Goal: Check status: Check status

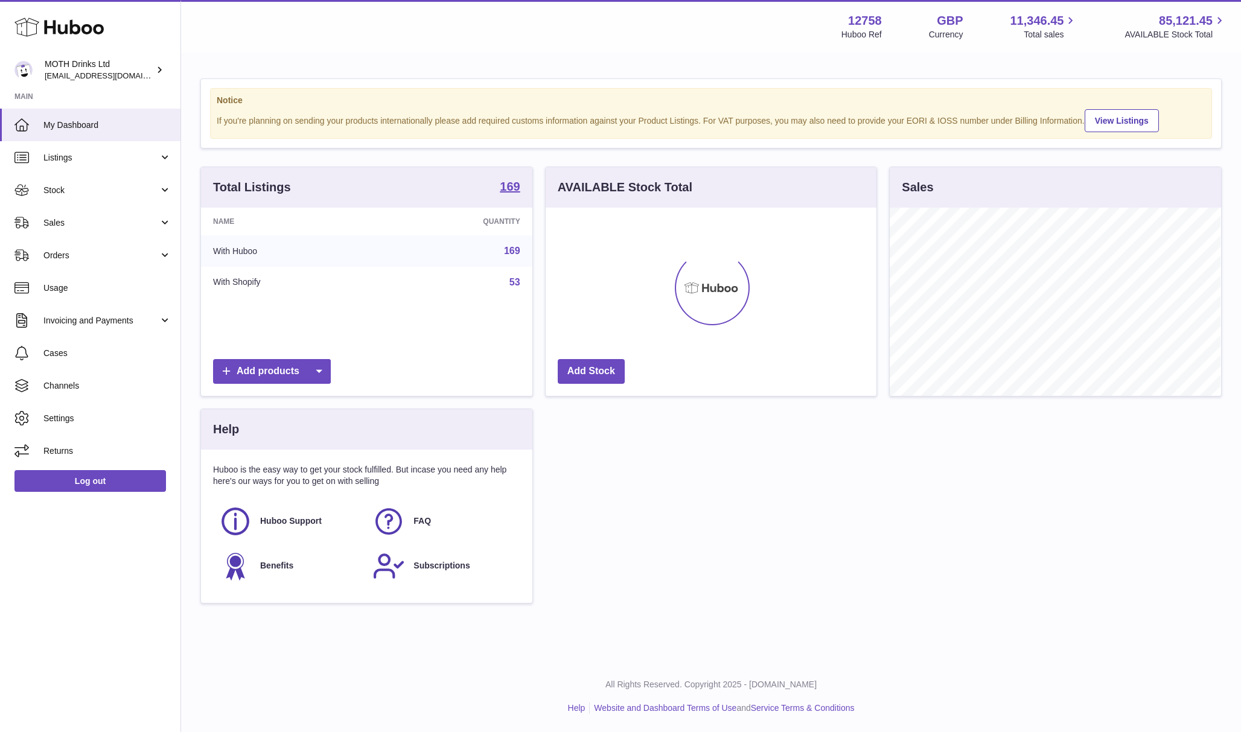
scroll to position [188, 331]
click at [78, 191] on span "Stock" at bounding box center [100, 190] width 115 height 11
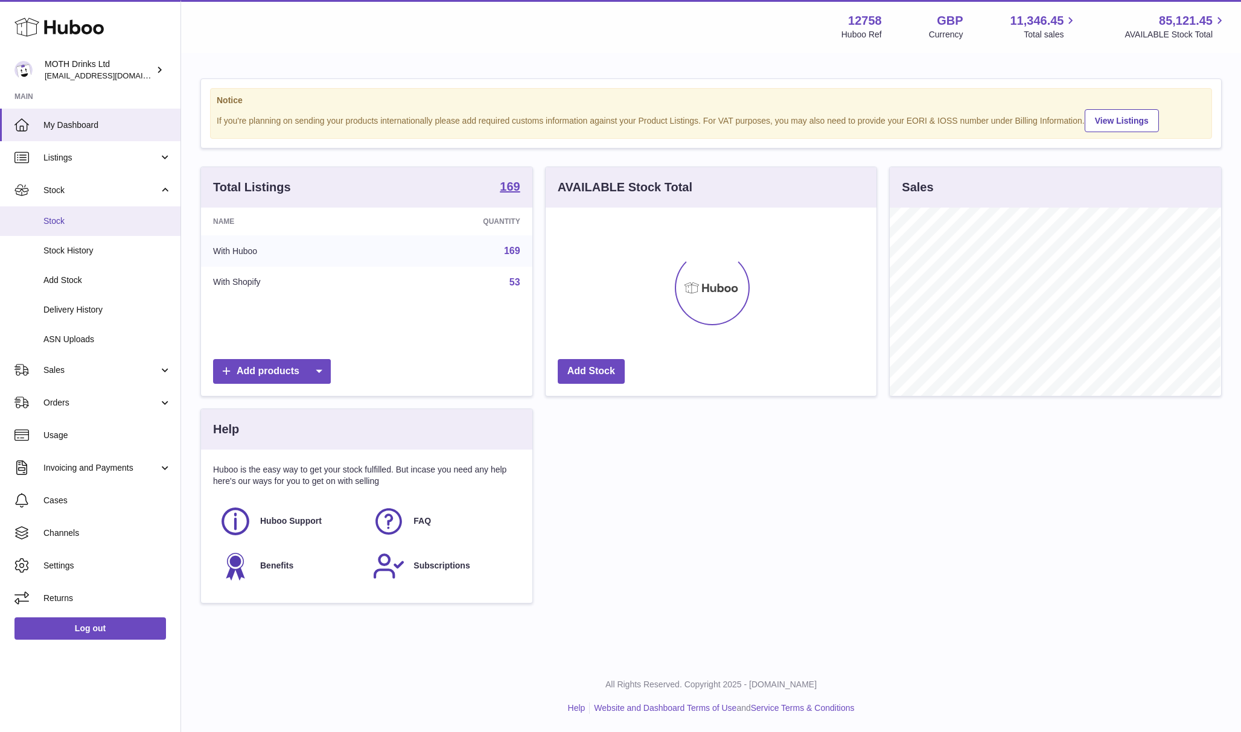
click at [76, 223] on span "Stock" at bounding box center [107, 221] width 128 height 11
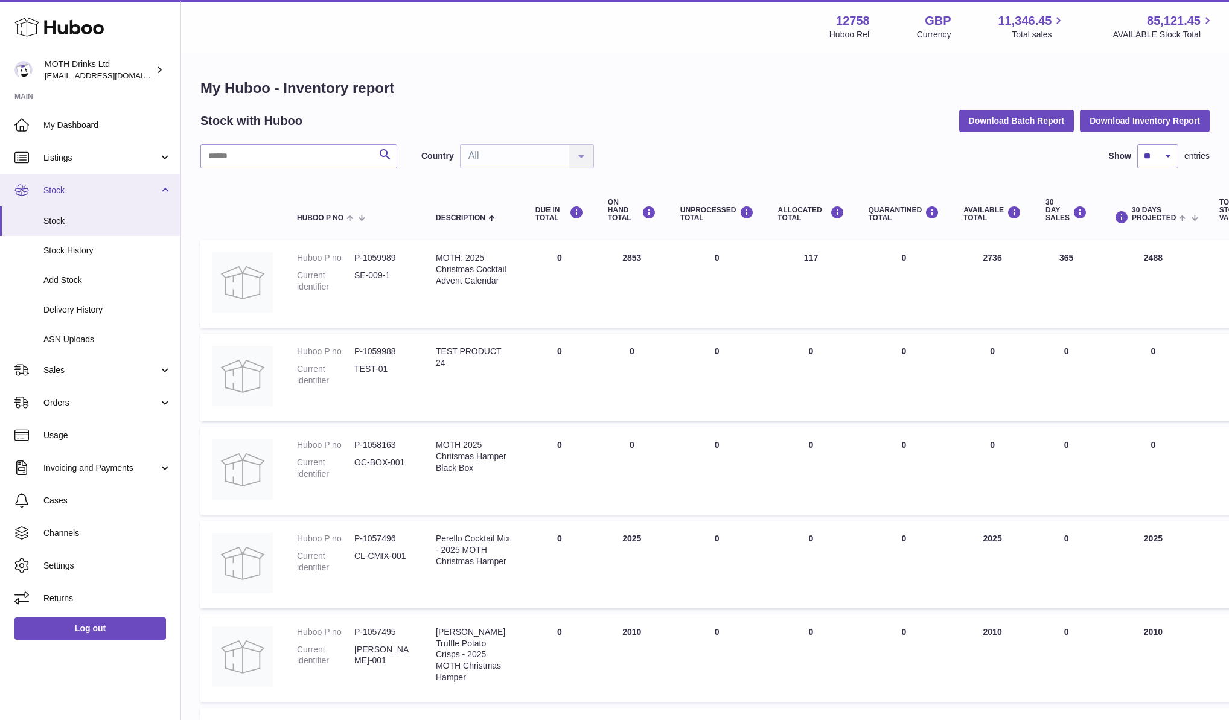
click at [92, 190] on span "Stock" at bounding box center [100, 190] width 115 height 11
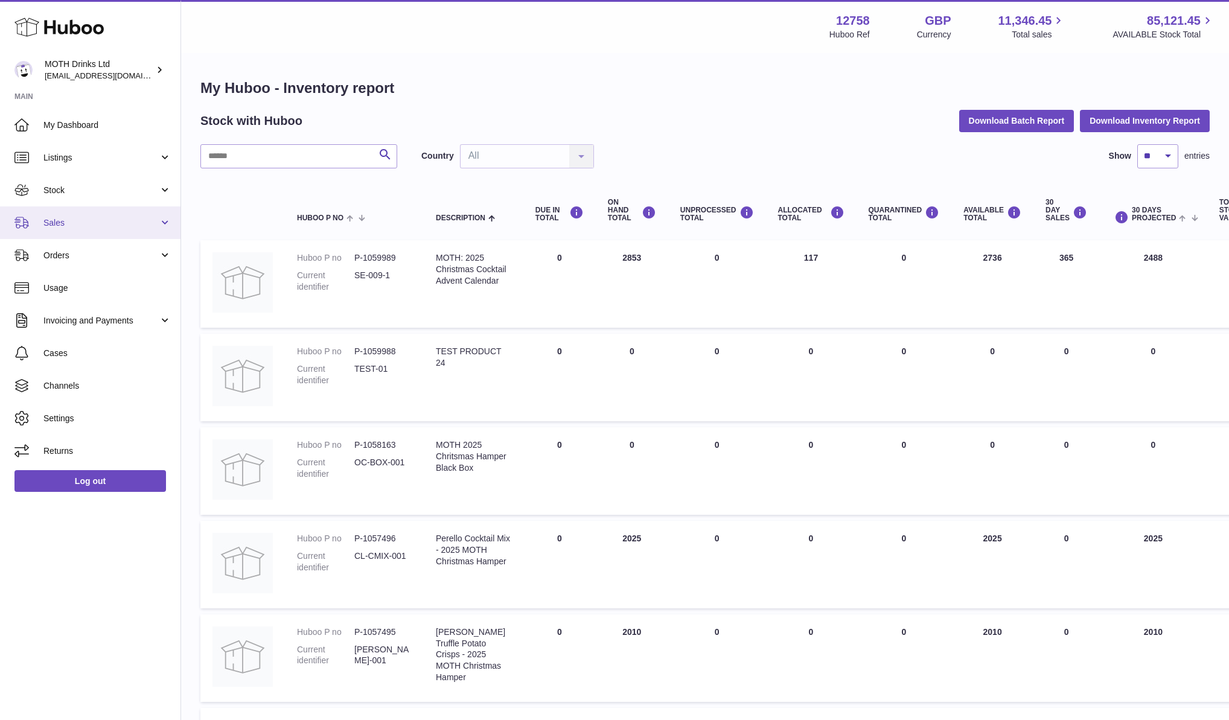
click at [82, 230] on link "Sales" at bounding box center [90, 222] width 181 height 33
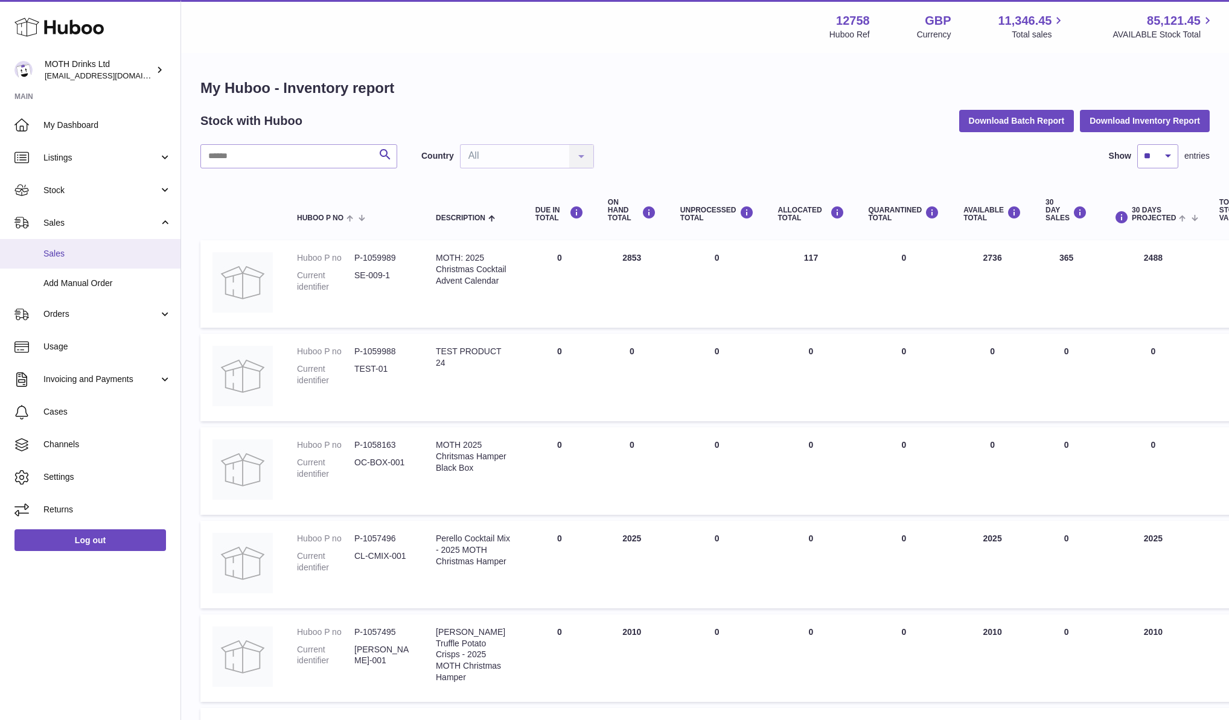
click at [82, 259] on span "Sales" at bounding box center [107, 253] width 128 height 11
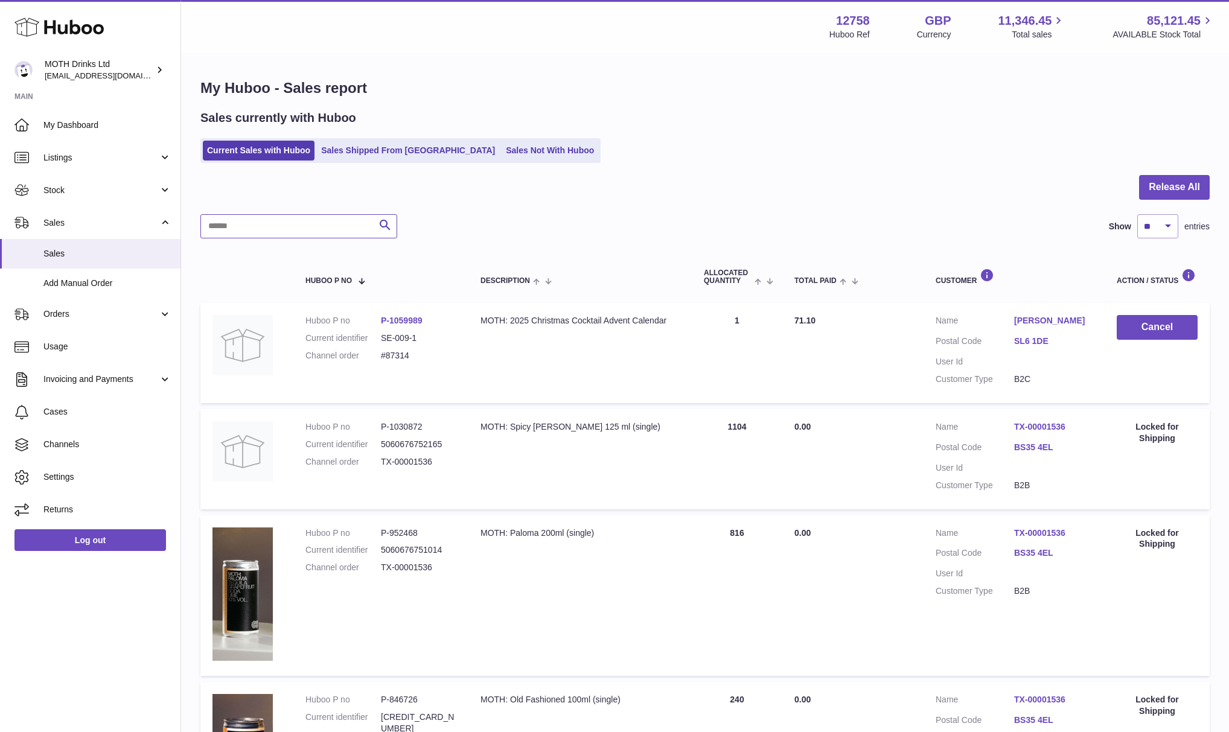
click at [283, 225] on input "text" at bounding box center [298, 226] width 197 height 24
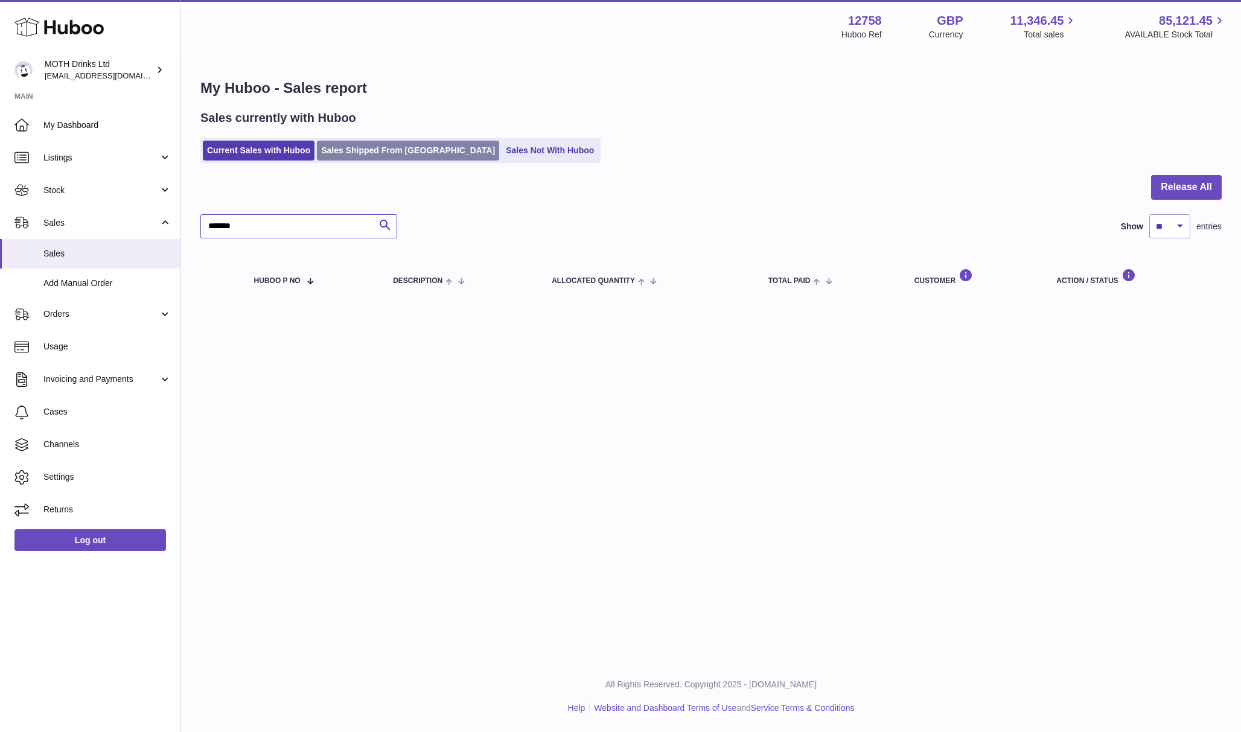
type input "*******"
click at [369, 142] on link "Sales Shipped From Huboo" at bounding box center [408, 151] width 182 height 20
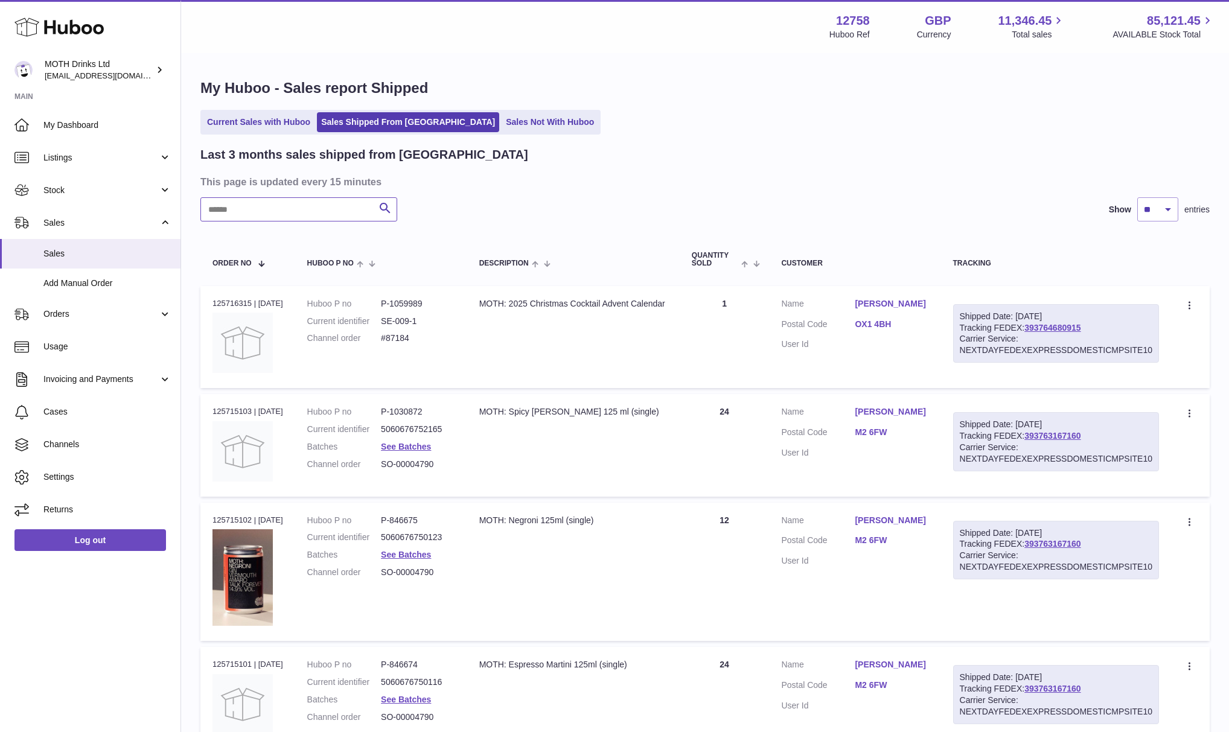
click at [298, 213] on input "text" at bounding box center [298, 209] width 197 height 24
type input "*"
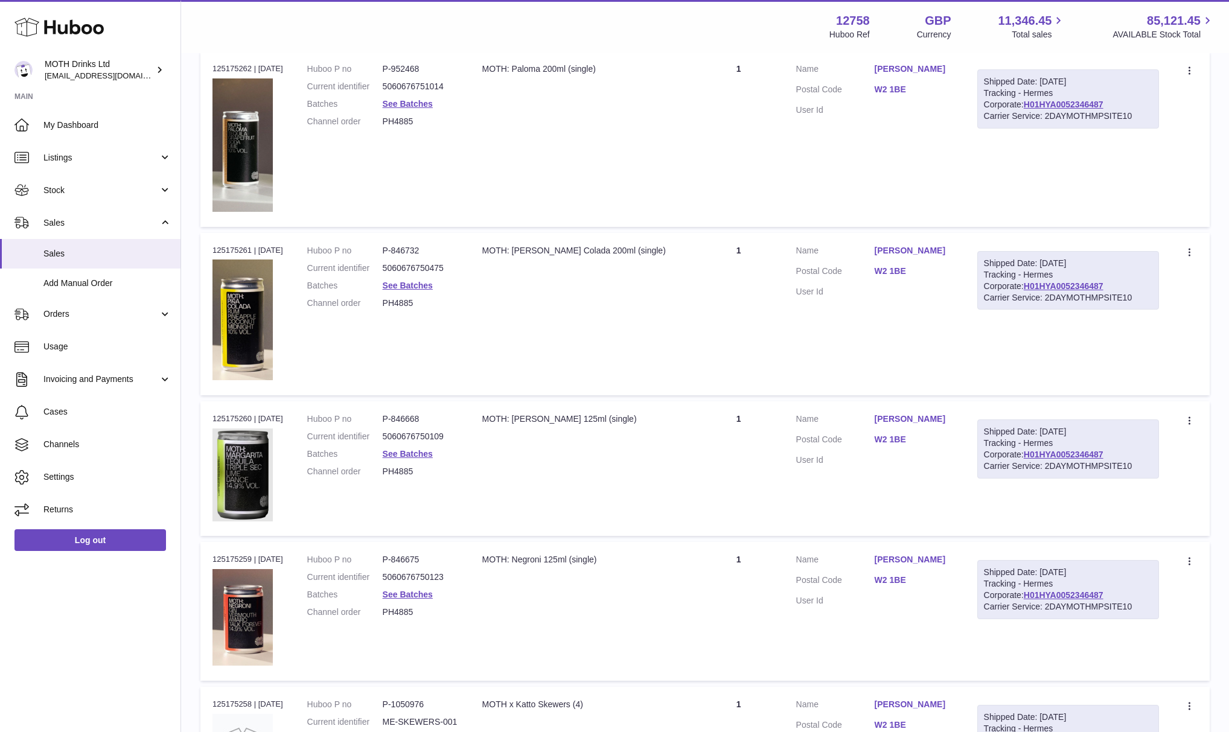
scroll to position [563, 0]
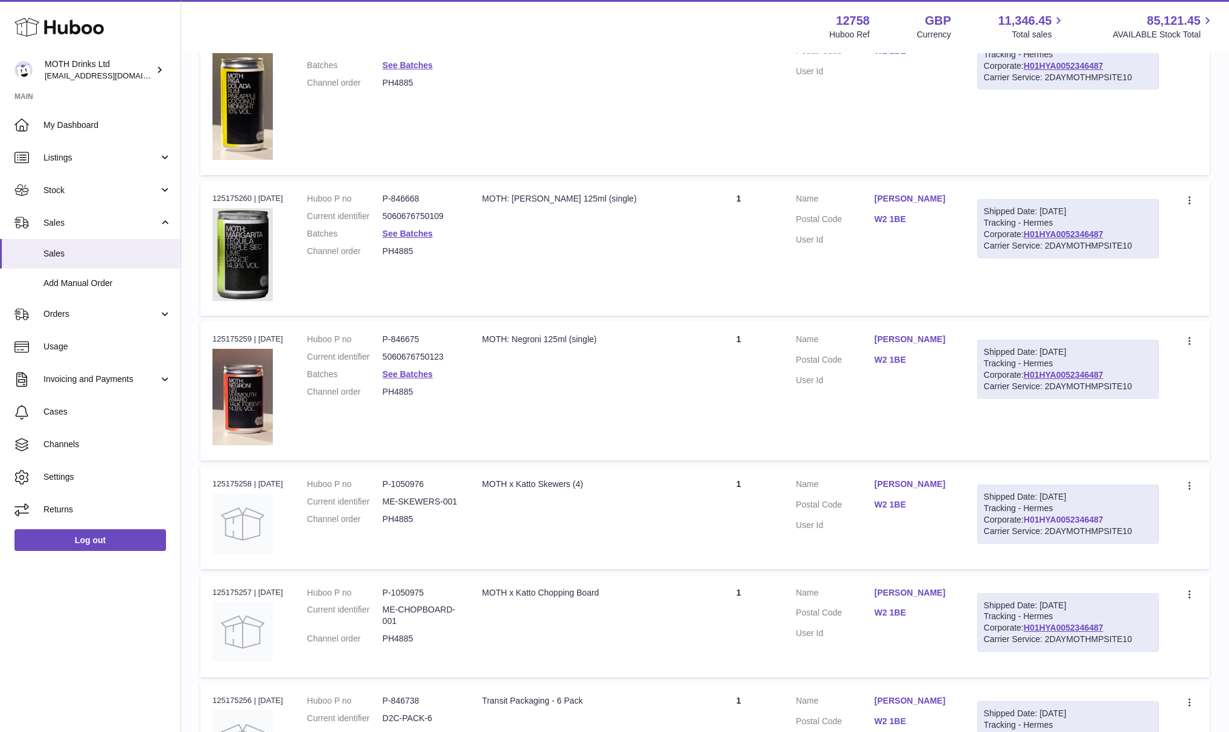
type input "********"
click at [1024, 515] on link "H01HYA0052346487" at bounding box center [1064, 520] width 80 height 10
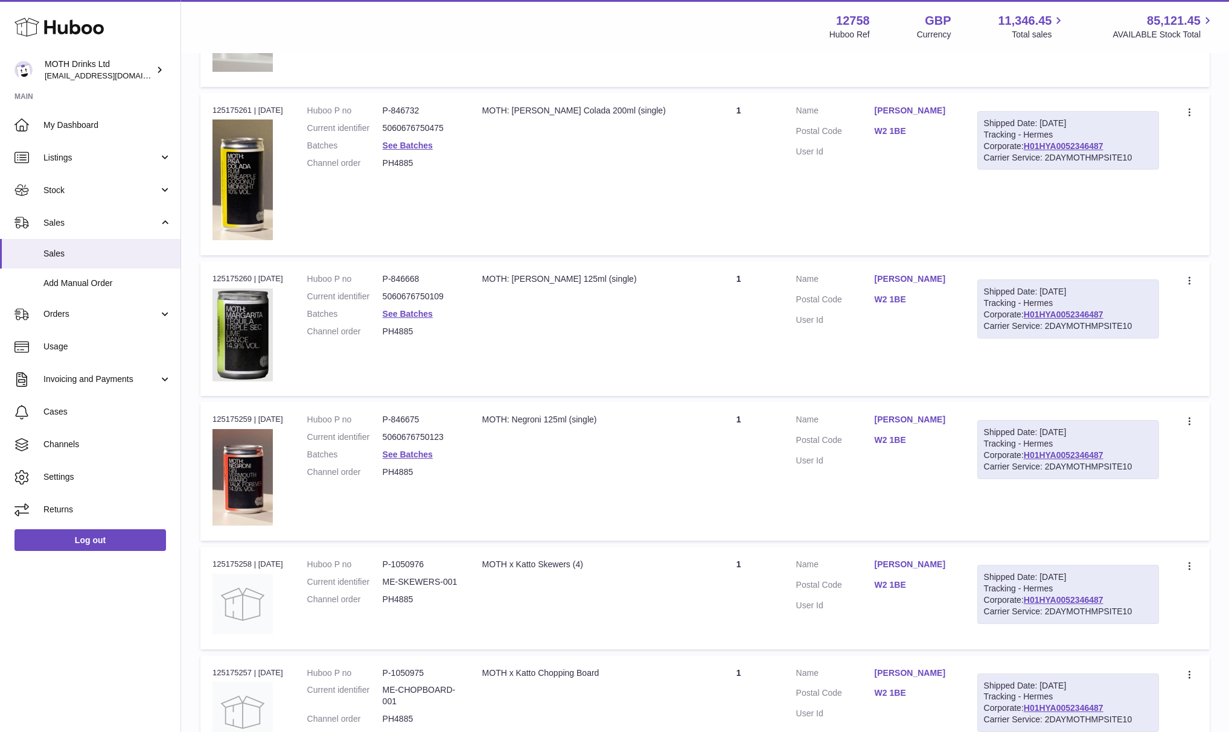
scroll to position [80, 0]
